Goal: Task Accomplishment & Management: Complete application form

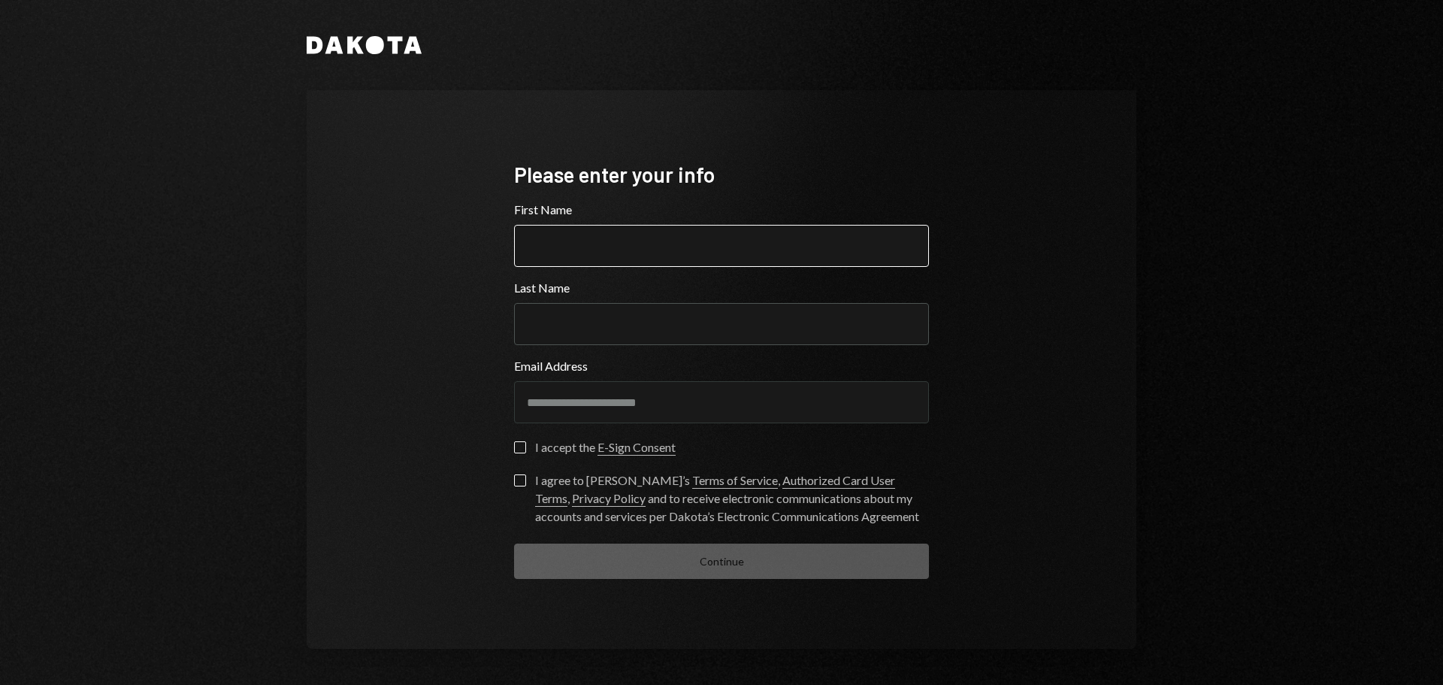
click at [690, 240] on input "First Name" at bounding box center [721, 246] width 415 height 42
type input "*****"
type input "********"
click at [516, 449] on button "I accept the E-Sign Consent" at bounding box center [520, 447] width 12 height 12
click at [517, 481] on button "I agree to [PERSON_NAME]’s Terms of Service , Authorized Card User Terms , Priv…" at bounding box center [520, 480] width 12 height 12
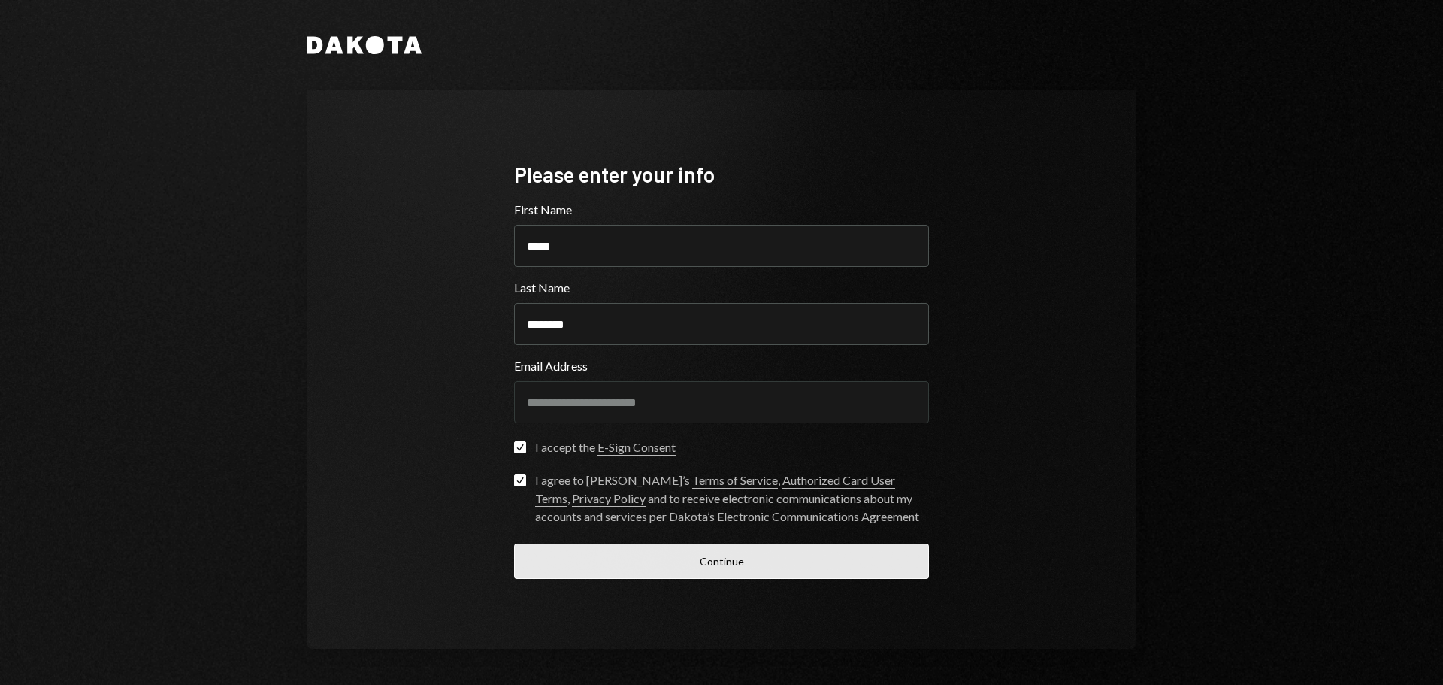
click at [716, 562] on button "Continue" at bounding box center [721, 560] width 415 height 35
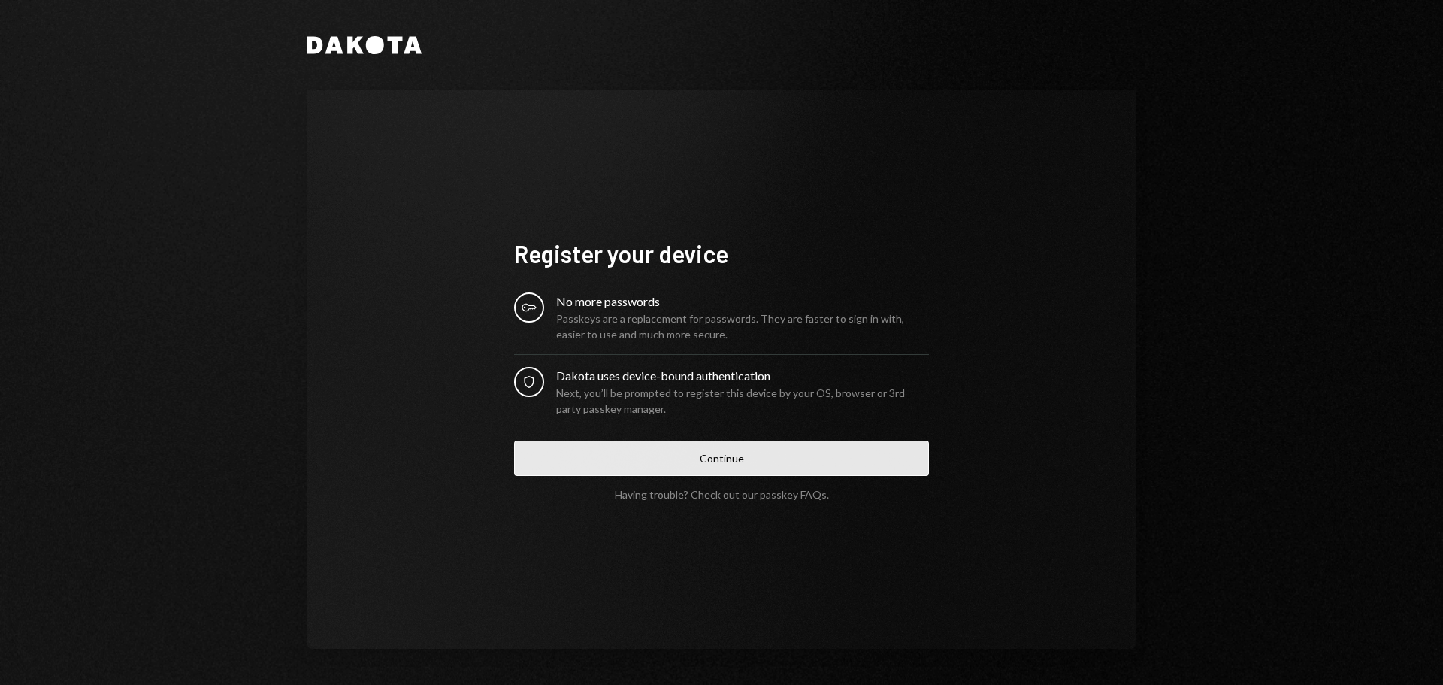
click at [764, 454] on button "Continue" at bounding box center [721, 457] width 415 height 35
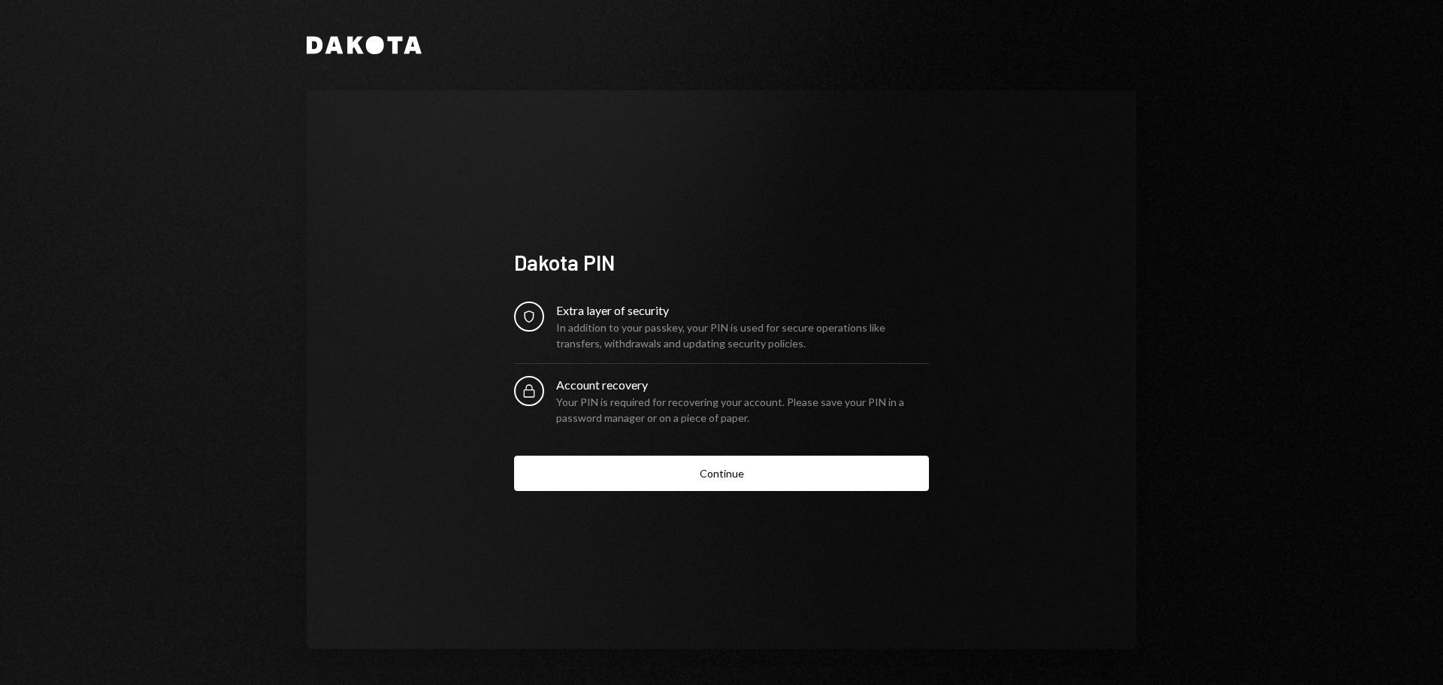
click at [1041, 296] on div "Dakota PIN Security Extra layer of security In addition to your passkey, your P…" at bounding box center [722, 369] width 830 height 558
click at [1027, 277] on div "Dakota PIN Security Extra layer of security In addition to your passkey, your P…" at bounding box center [722, 369] width 830 height 558
click at [446, 382] on div "Dakota PIN Security Extra layer of security In addition to your passkey, your P…" at bounding box center [722, 369] width 830 height 558
click at [562, 388] on div "Account recovery" at bounding box center [742, 385] width 373 height 18
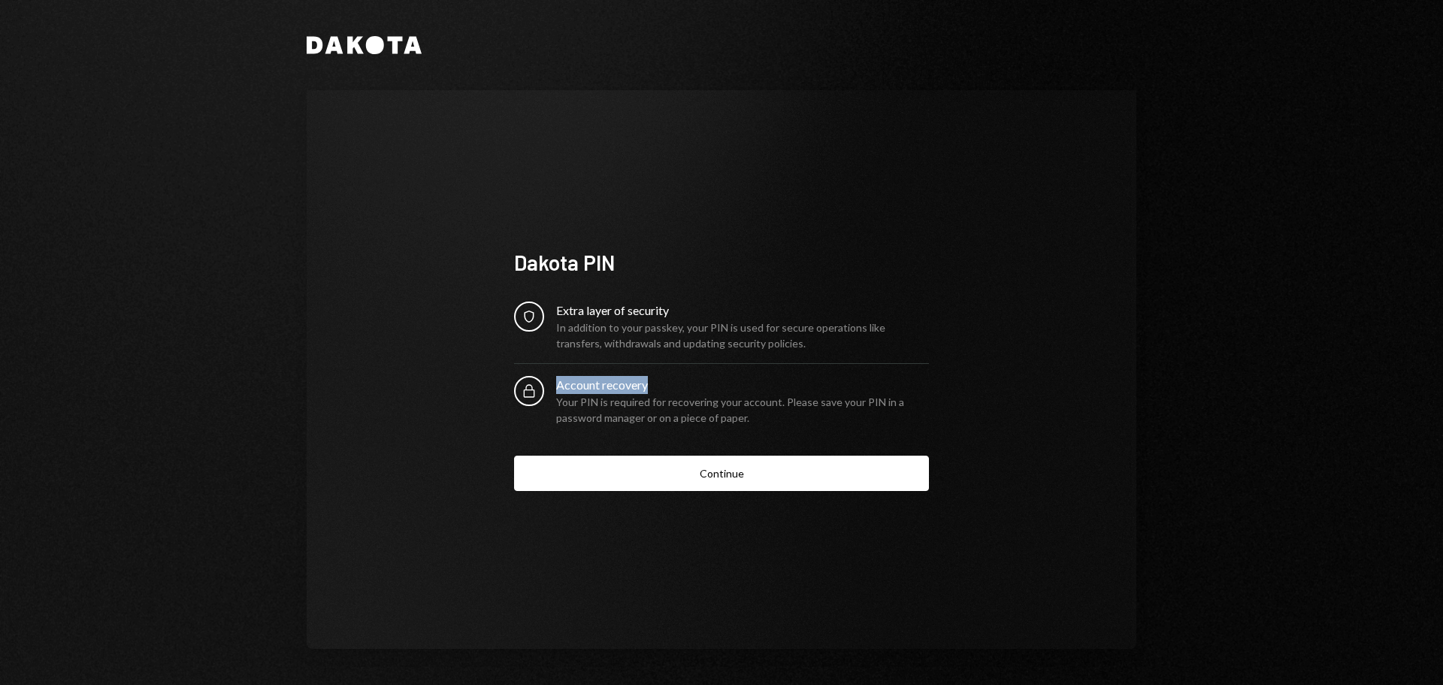
drag, startPoint x: 562, startPoint y: 388, endPoint x: 633, endPoint y: 384, distance: 71.5
click at [633, 384] on div "Account recovery" at bounding box center [742, 385] width 373 height 18
drag, startPoint x: 633, startPoint y: 384, endPoint x: 586, endPoint y: 389, distance: 47.6
click at [586, 389] on div "Account recovery" at bounding box center [742, 385] width 373 height 18
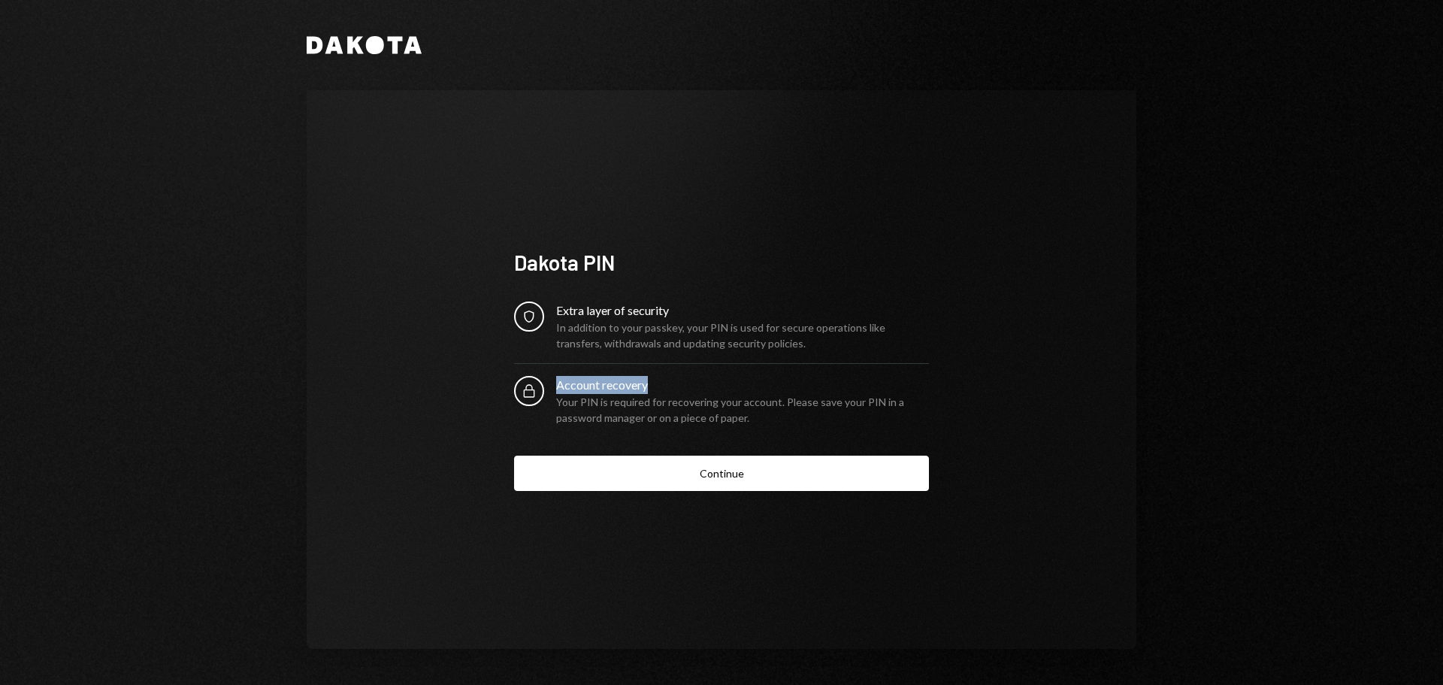
click at [576, 382] on div "Account recovery" at bounding box center [742, 385] width 373 height 18
click at [461, 349] on div "Dakota PIN Security Extra layer of security In addition to your passkey, your P…" at bounding box center [722, 369] width 830 height 558
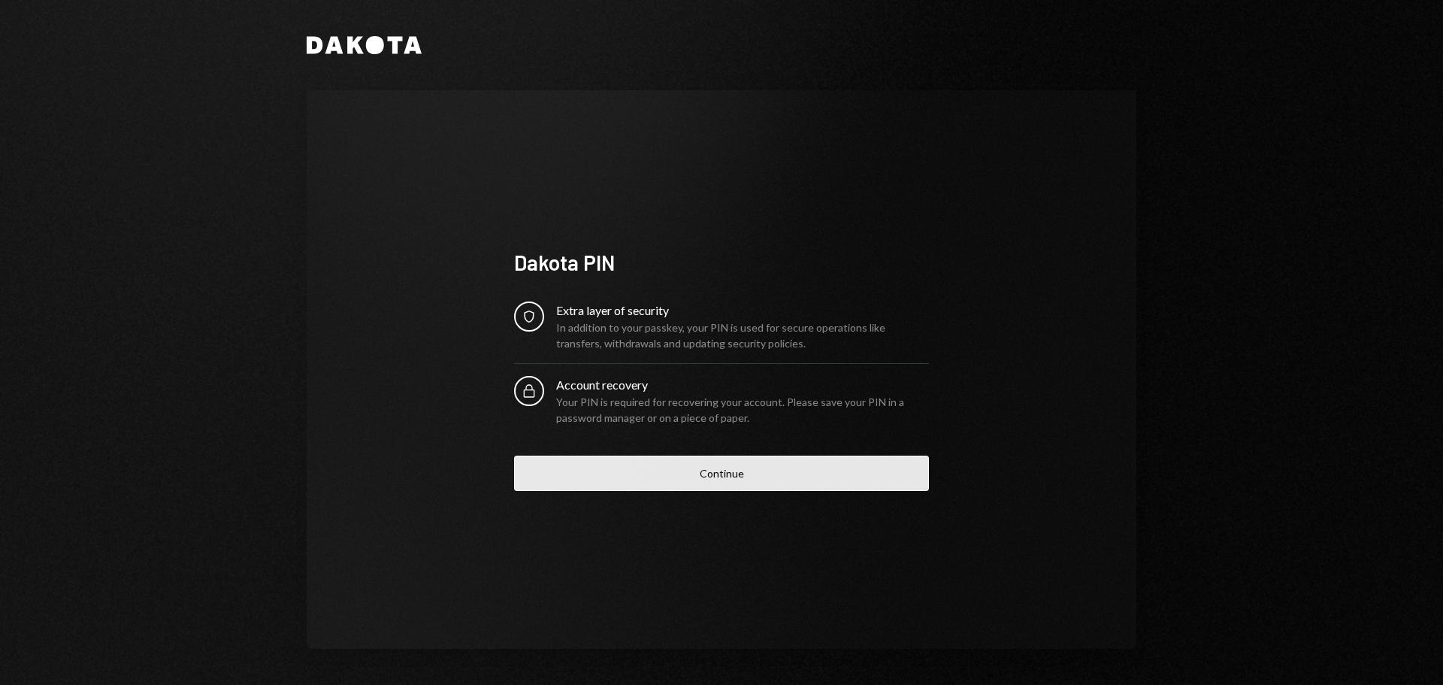
click at [640, 472] on button "Continue" at bounding box center [721, 472] width 415 height 35
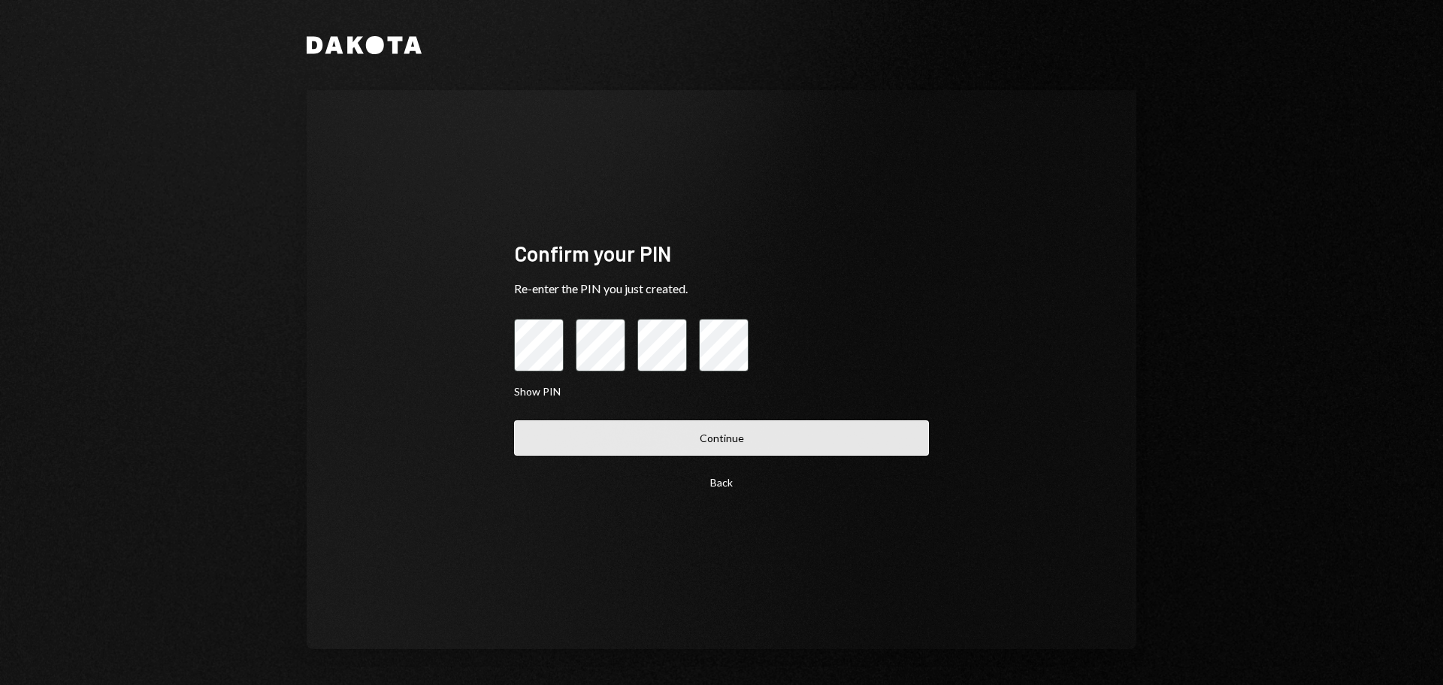
click at [698, 442] on button "Continue" at bounding box center [721, 437] width 415 height 35
